Goal: Task Accomplishment & Management: Manage account settings

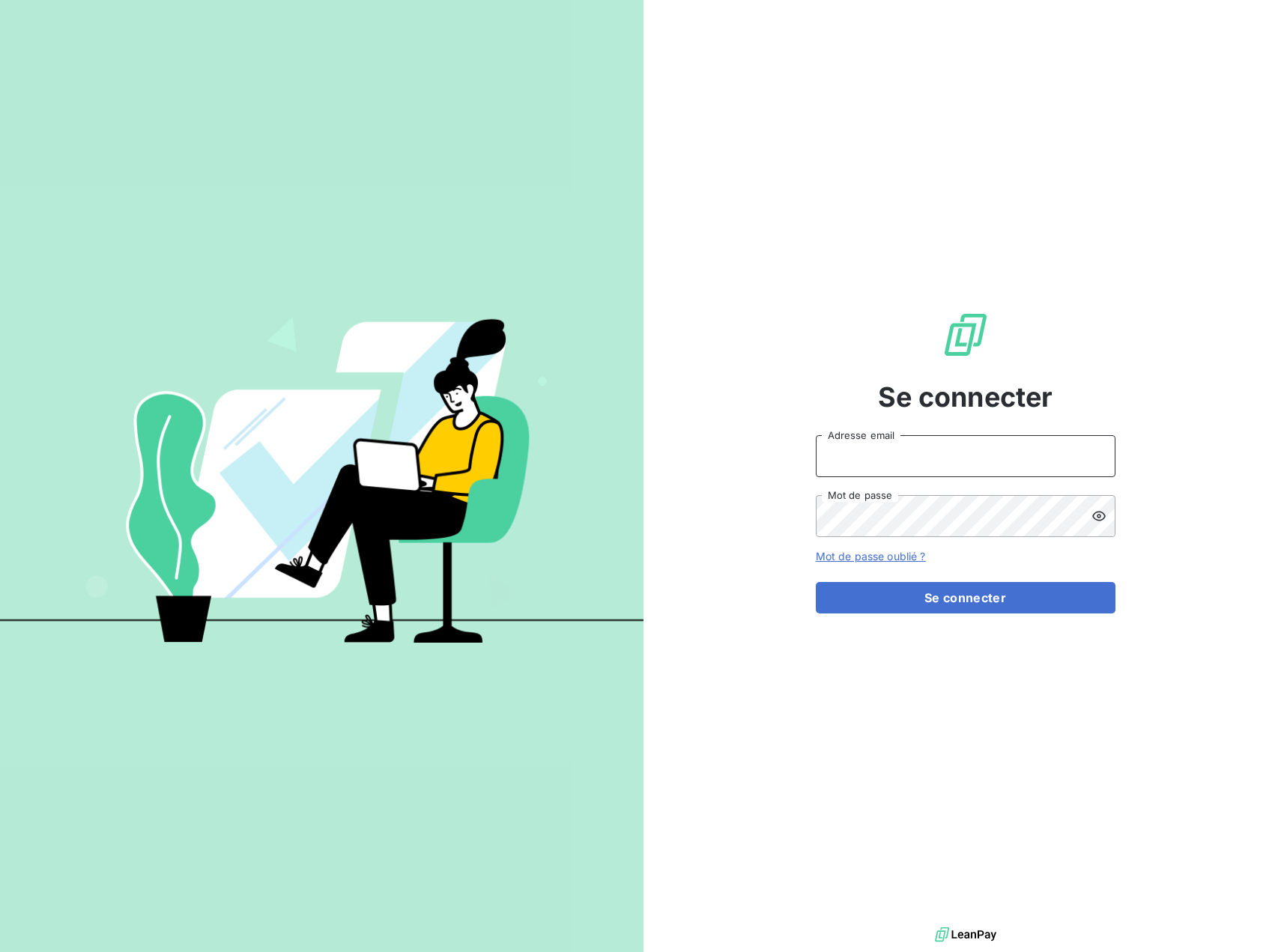
type input "[EMAIL_ADDRESS][DOMAIN_NAME]"
click at [852, 464] on input "[EMAIL_ADDRESS][DOMAIN_NAME]" at bounding box center [966, 456] width 300 height 42
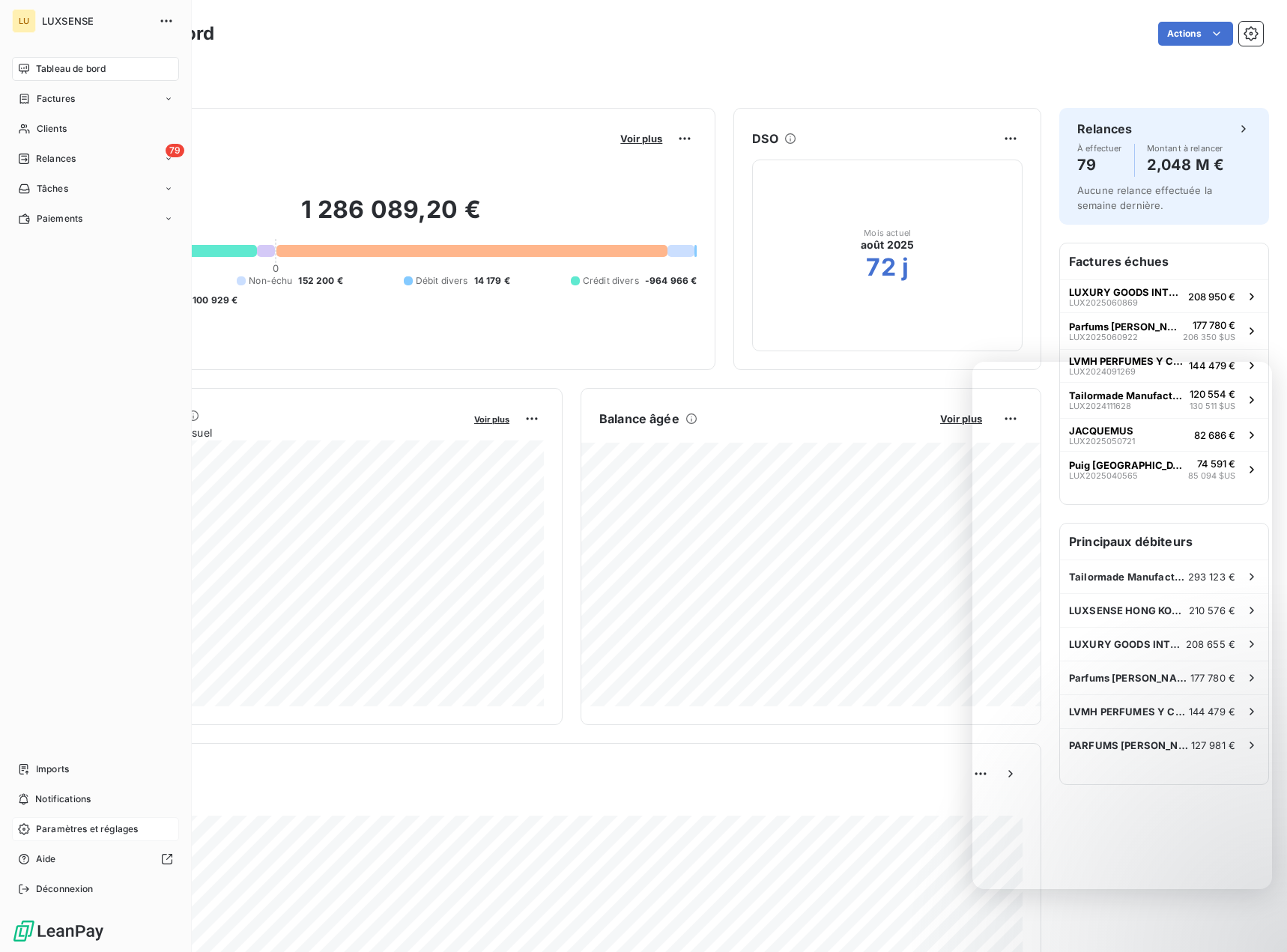
click at [50, 827] on span "Paramètres et réglages" at bounding box center [87, 829] width 102 height 14
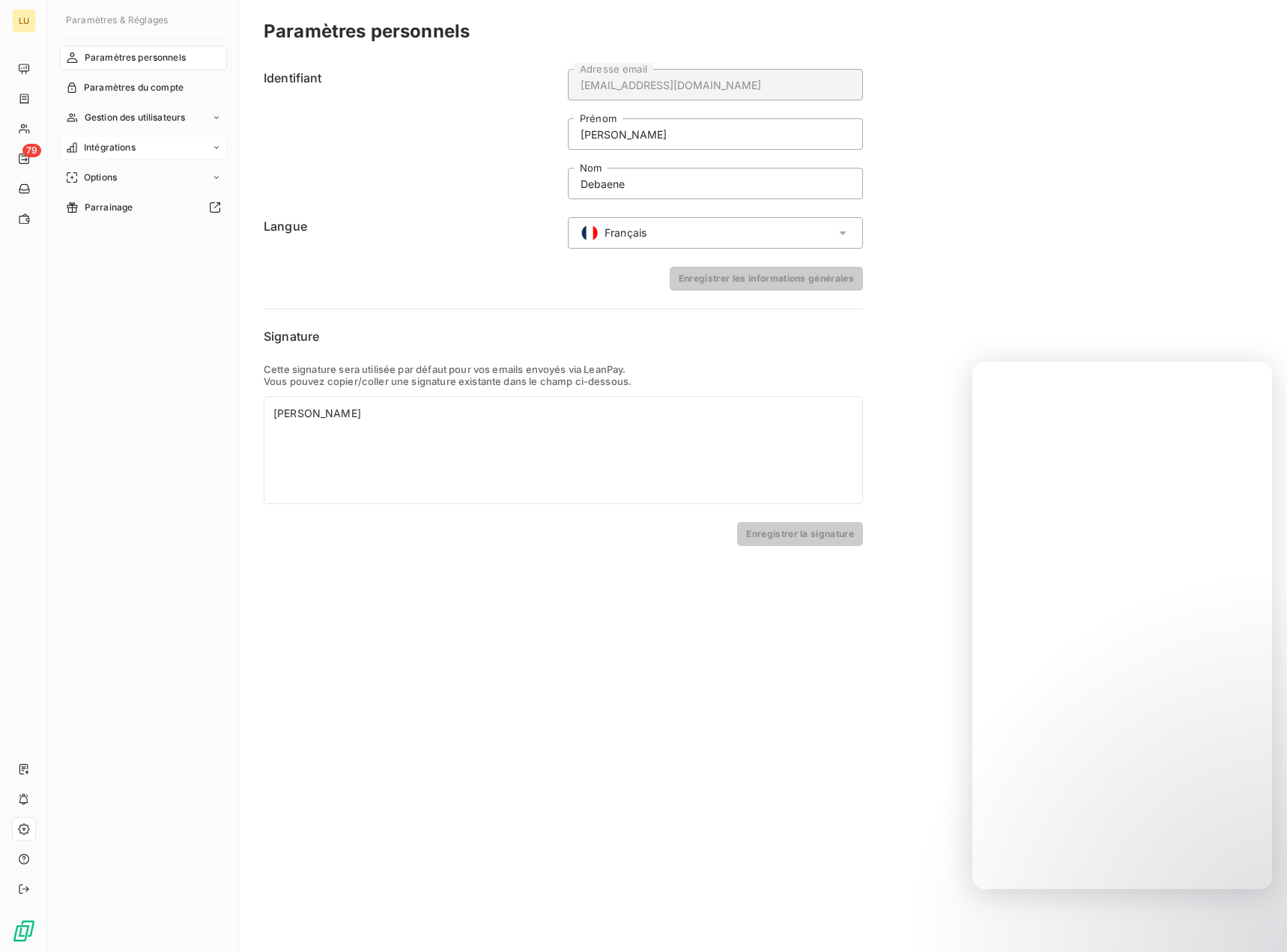
click at [147, 151] on div "Intégrations" at bounding box center [143, 147] width 167 height 24
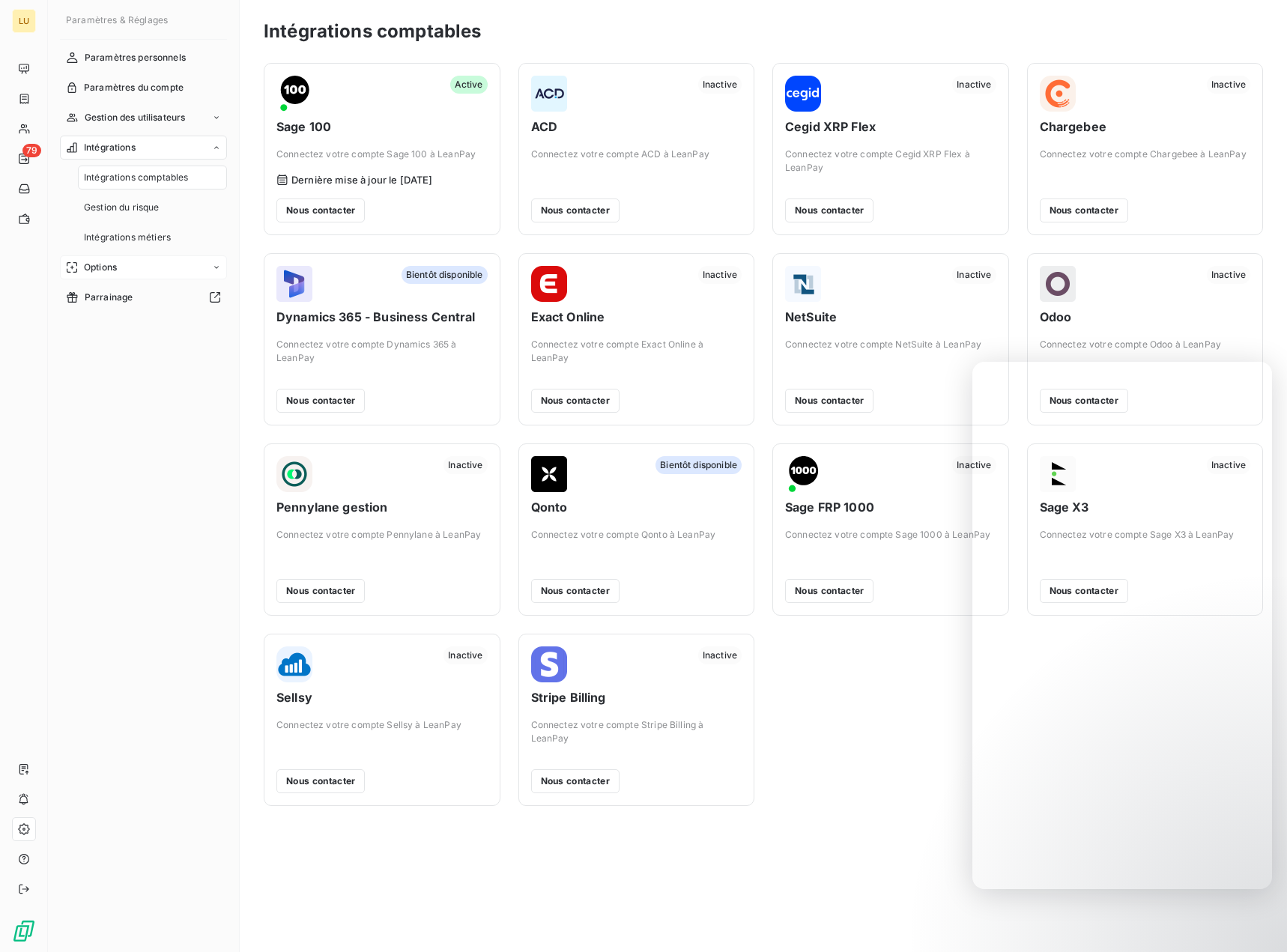
click at [135, 262] on div "Options" at bounding box center [143, 267] width 167 height 24
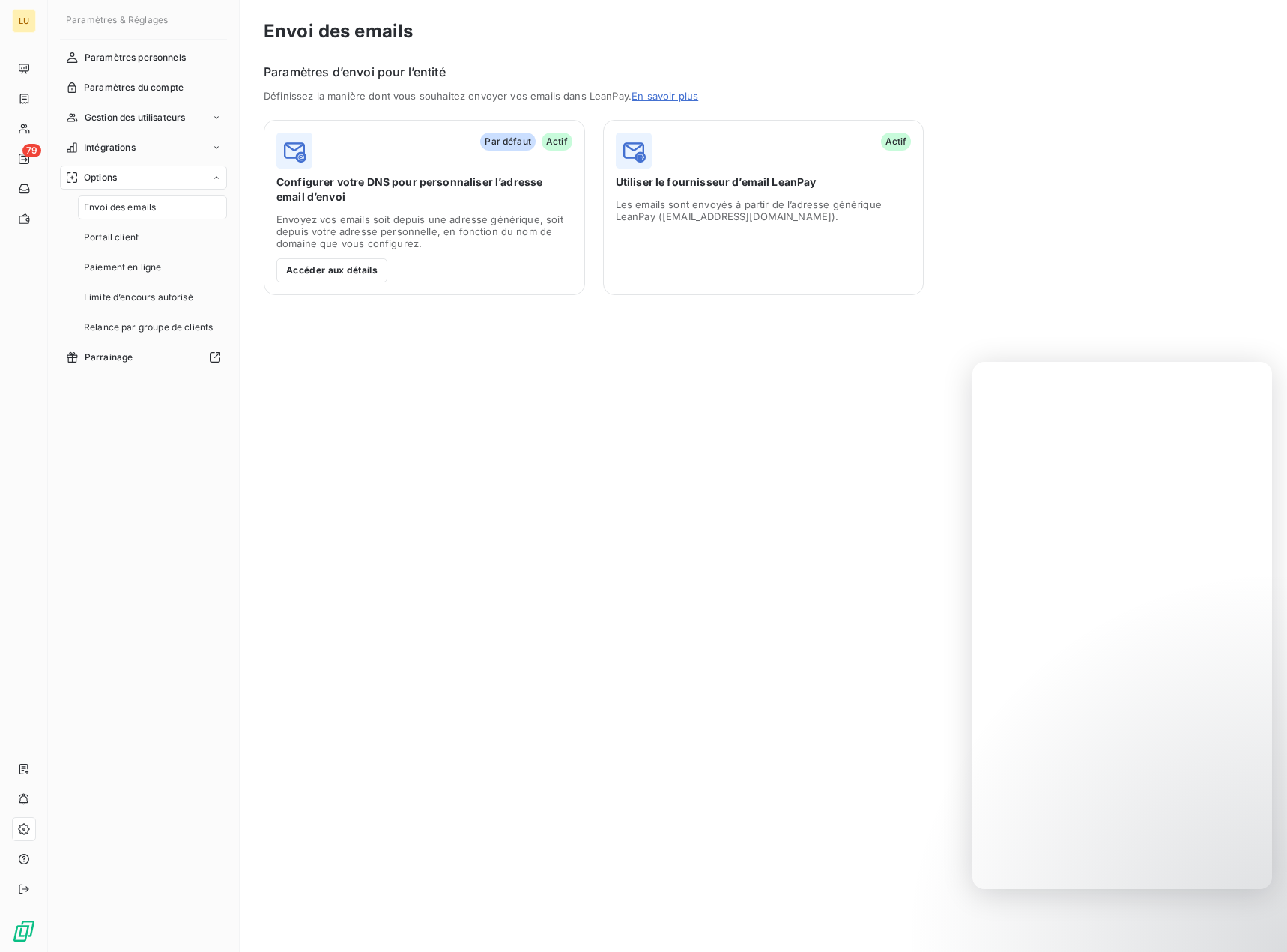
click at [140, 202] on span "Envoi des emails" at bounding box center [120, 208] width 72 height 14
click at [358, 261] on button "Accéder aux détails" at bounding box center [332, 270] width 111 height 24
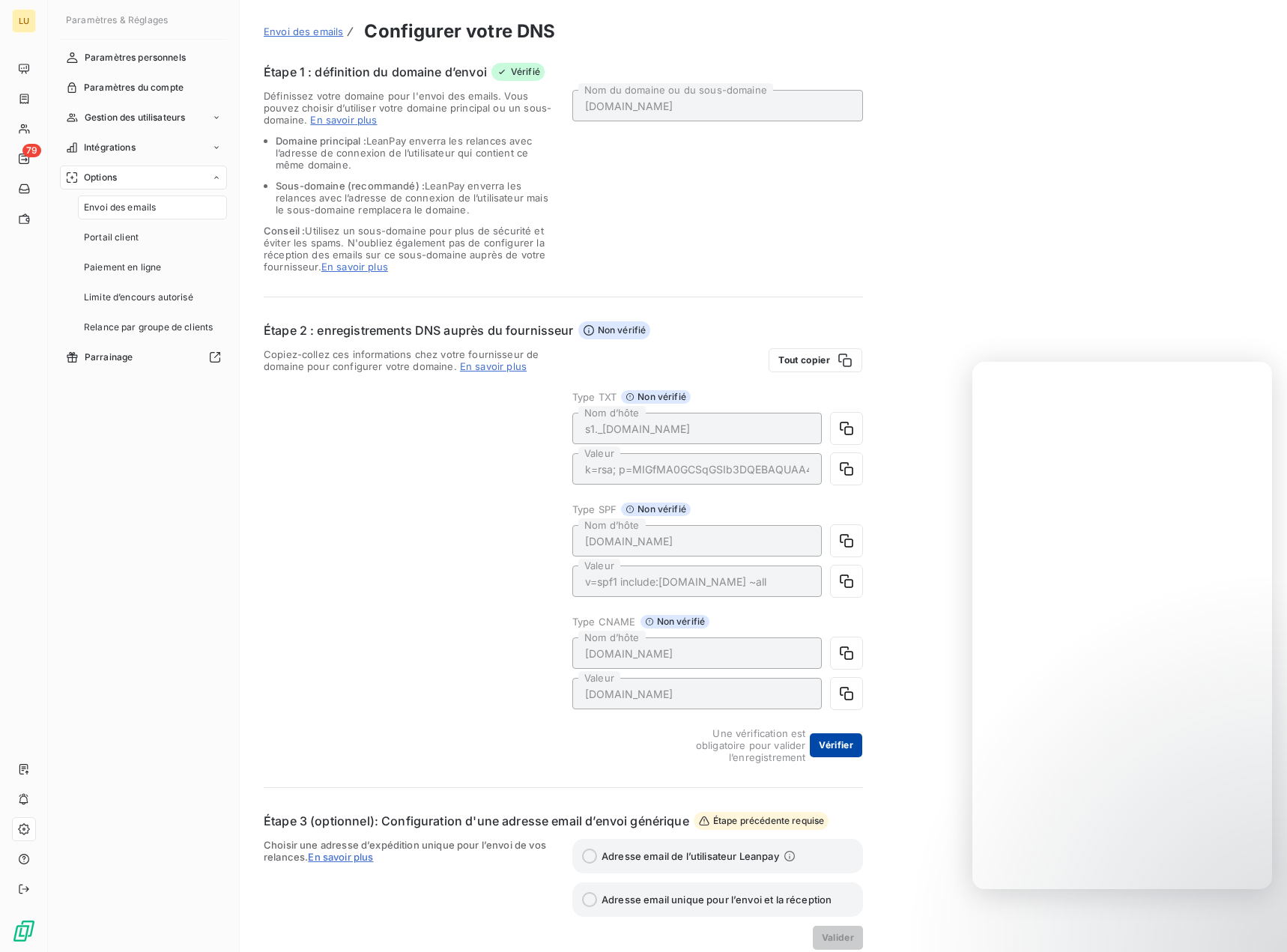
click at [836, 741] on button "Vérifier" at bounding box center [836, 745] width 52 height 24
click at [854, 745] on button "Vérifier" at bounding box center [836, 745] width 52 height 24
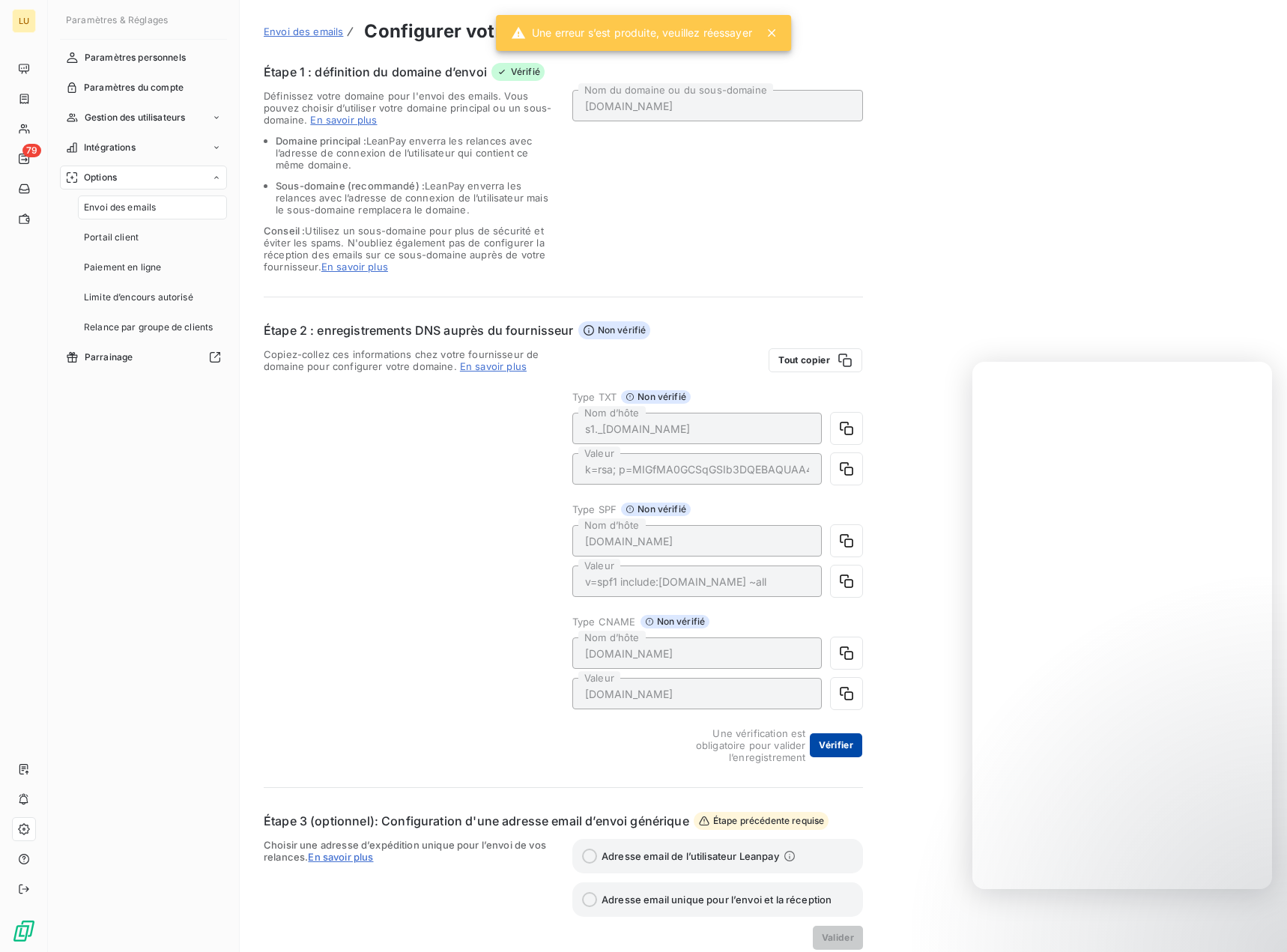
click at [839, 751] on button "Vérifier" at bounding box center [836, 745] width 52 height 24
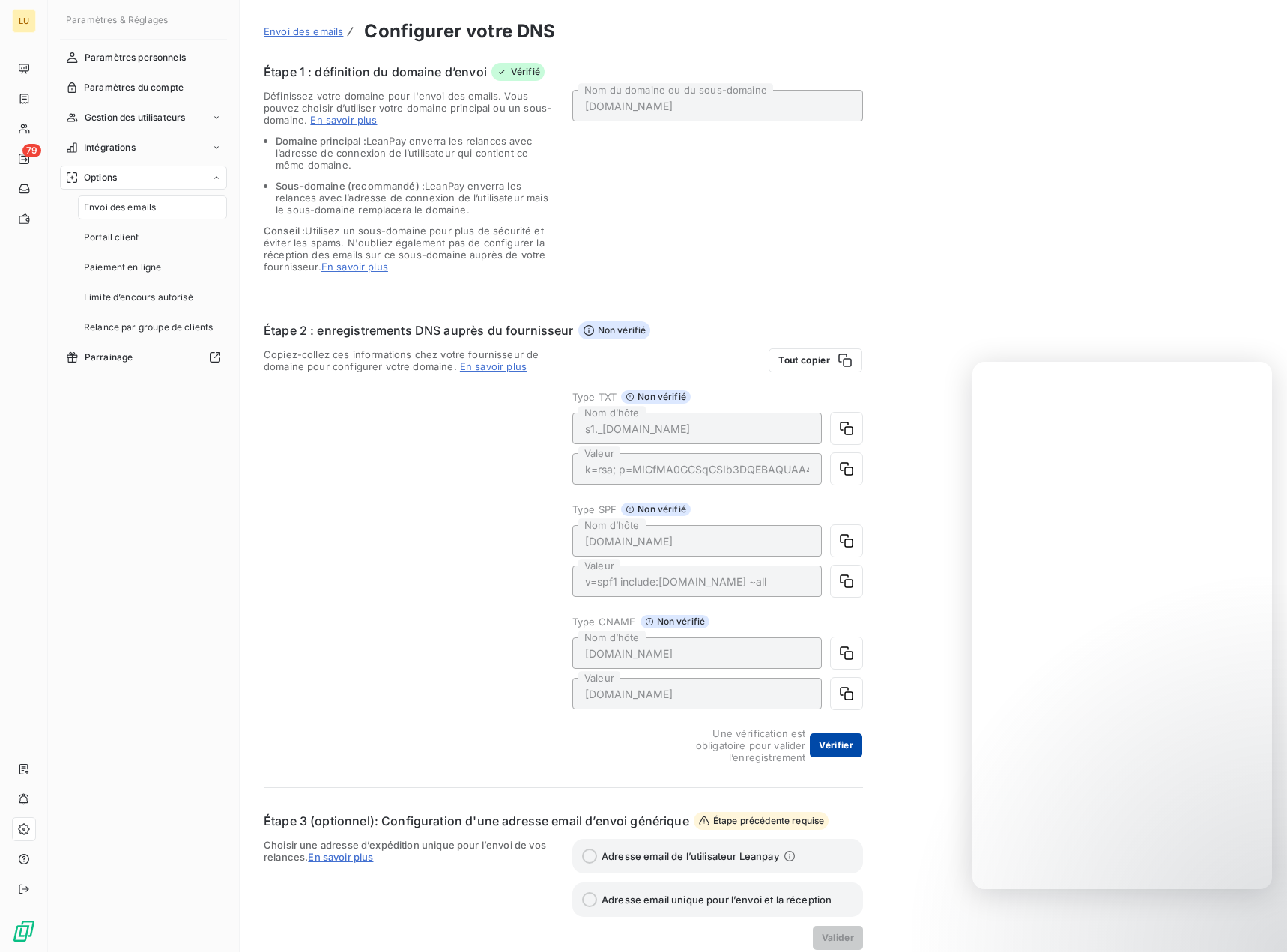
click at [850, 748] on button "Vérifier" at bounding box center [836, 745] width 52 height 24
click at [834, 744] on button "Vérifier" at bounding box center [836, 745] width 52 height 24
click at [842, 584] on icon "button" at bounding box center [846, 581] width 15 height 15
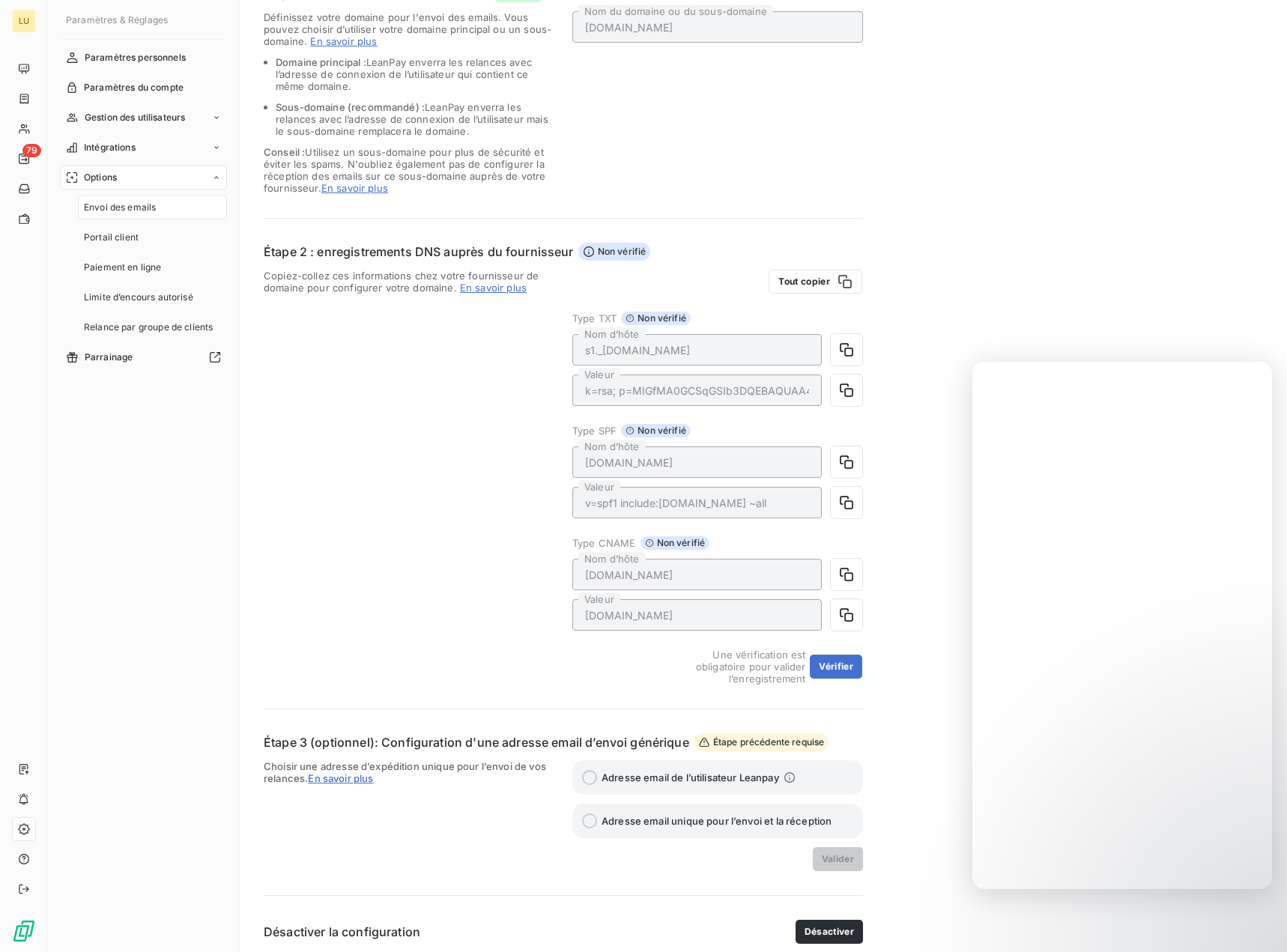
scroll to position [88, 0]
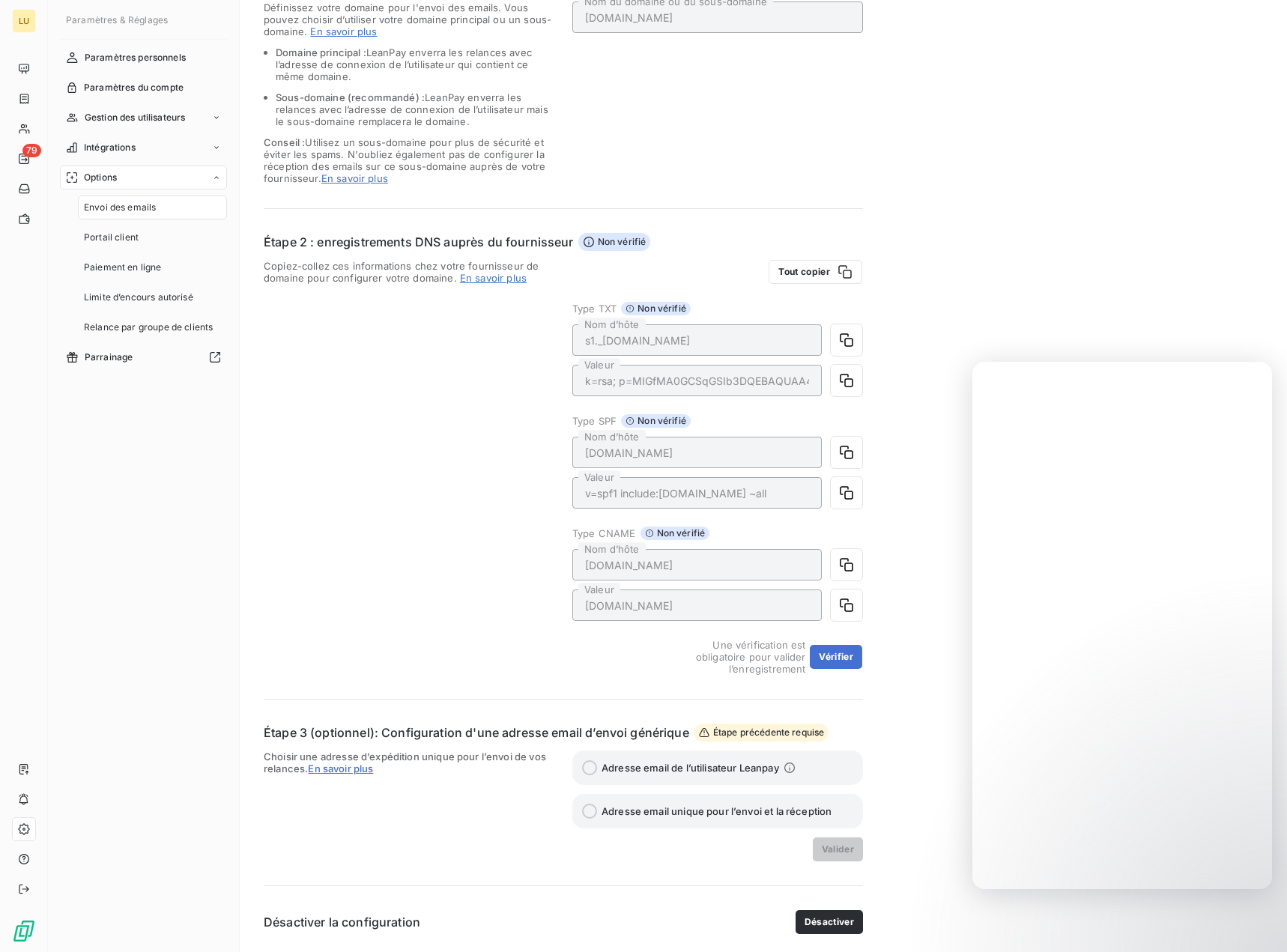
click at [618, 765] on span "Adresse email de l’utilisateur Leanpay" at bounding box center [690, 768] width 178 height 12
click at [623, 812] on span "Adresse email unique pour l’envoi et la réception" at bounding box center [716, 811] width 230 height 12
click at [821, 667] on button "Vérifier" at bounding box center [836, 657] width 52 height 24
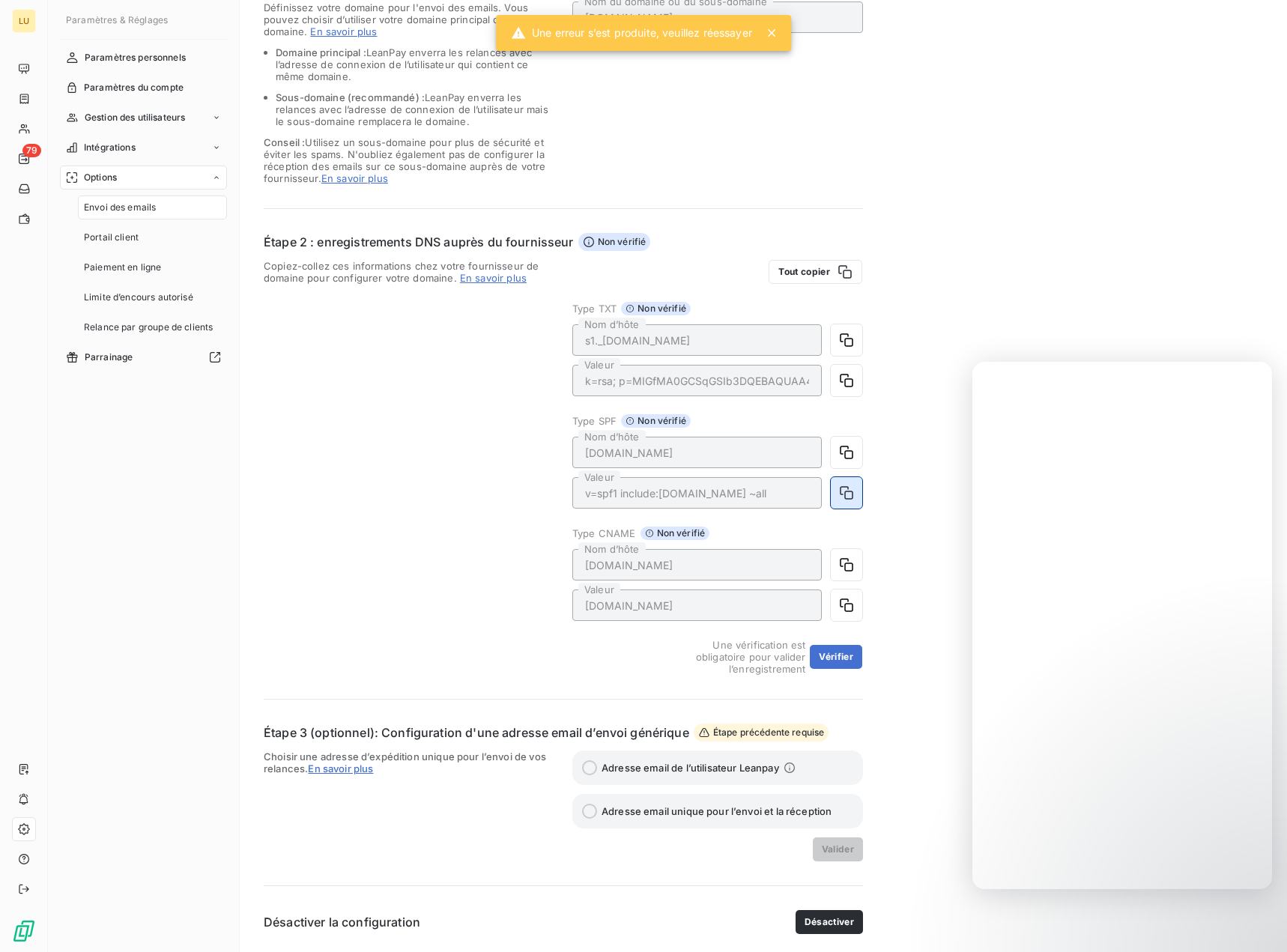
click at [840, 492] on icon "button" at bounding box center [846, 492] width 15 height 15
click at [825, 660] on button "Vérifier" at bounding box center [836, 657] width 52 height 24
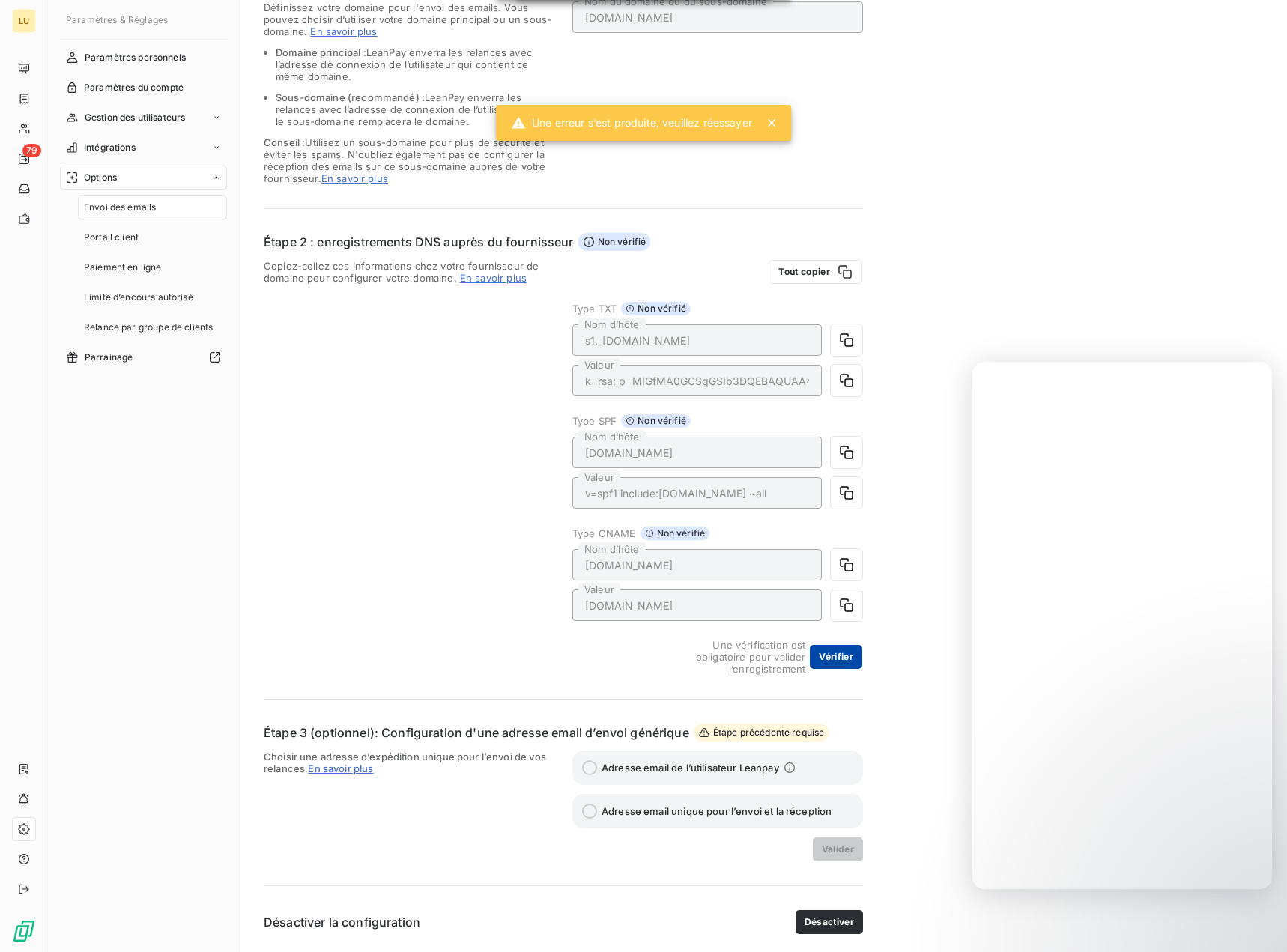
click at [825, 660] on button "Vérifier" at bounding box center [836, 657] width 52 height 24
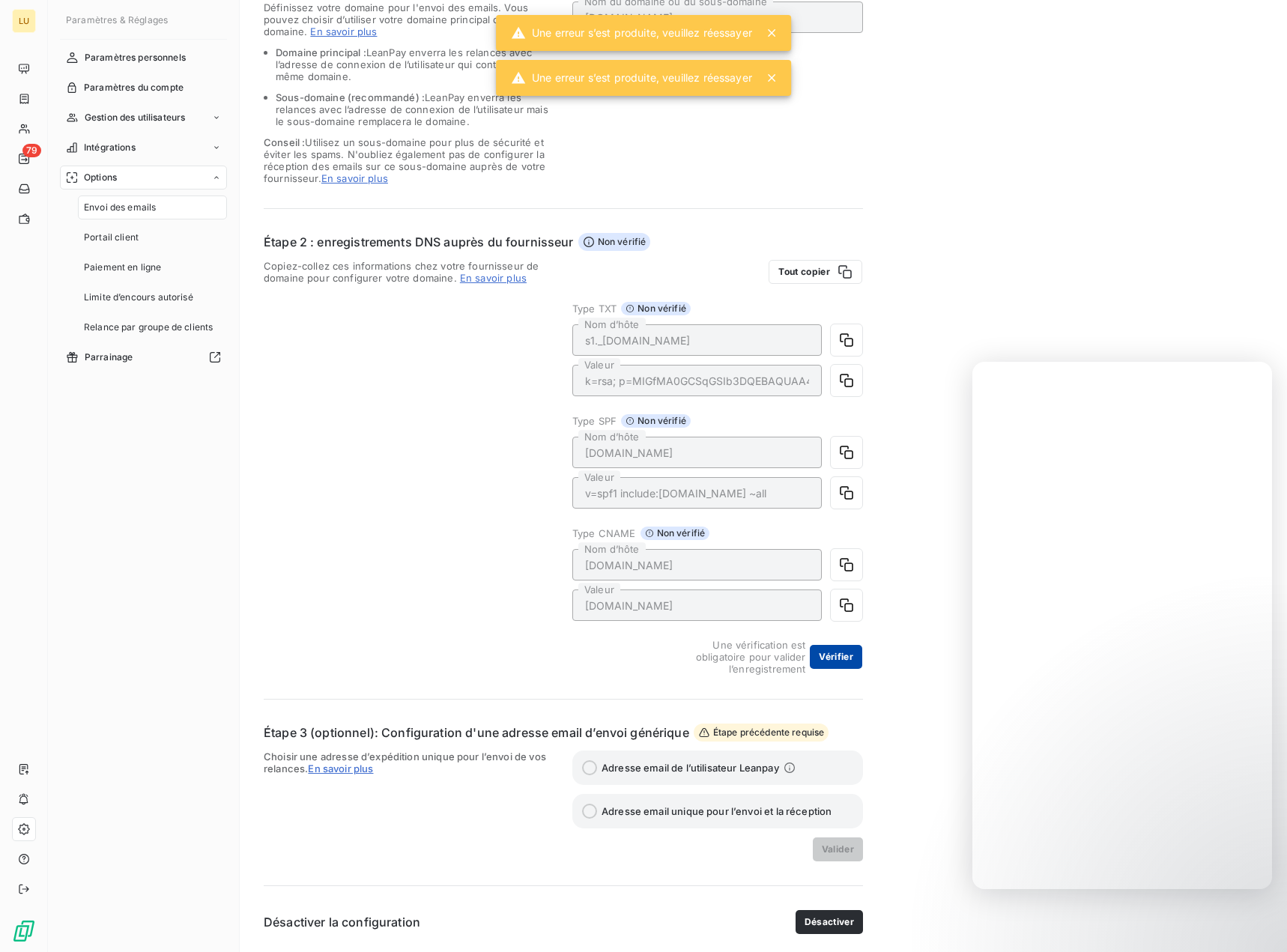
click at [825, 660] on button "Vérifier" at bounding box center [836, 657] width 52 height 24
